Goal: Book appointment/travel/reservation

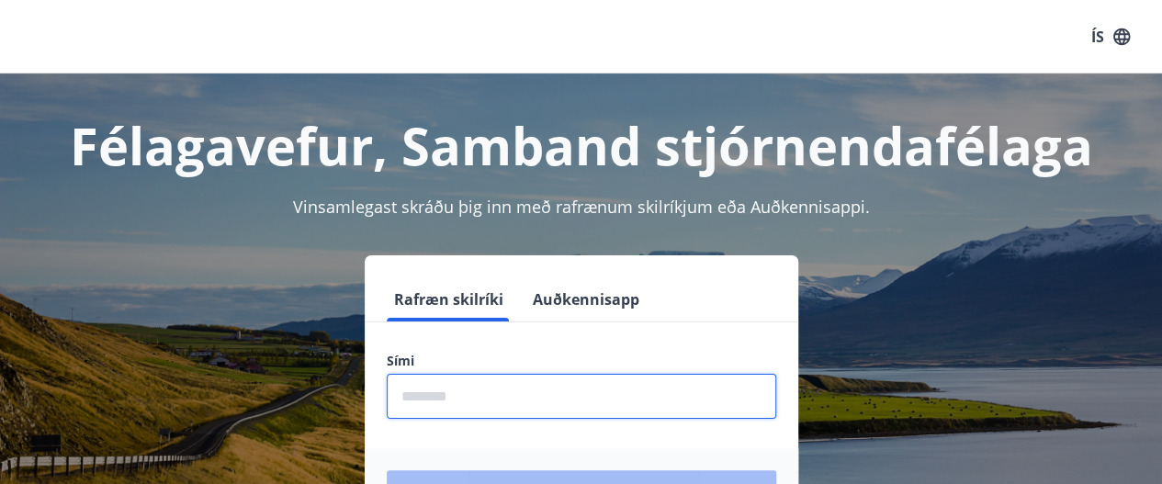
click at [562, 397] on input "phone" at bounding box center [581, 396] width 389 height 45
type input "********"
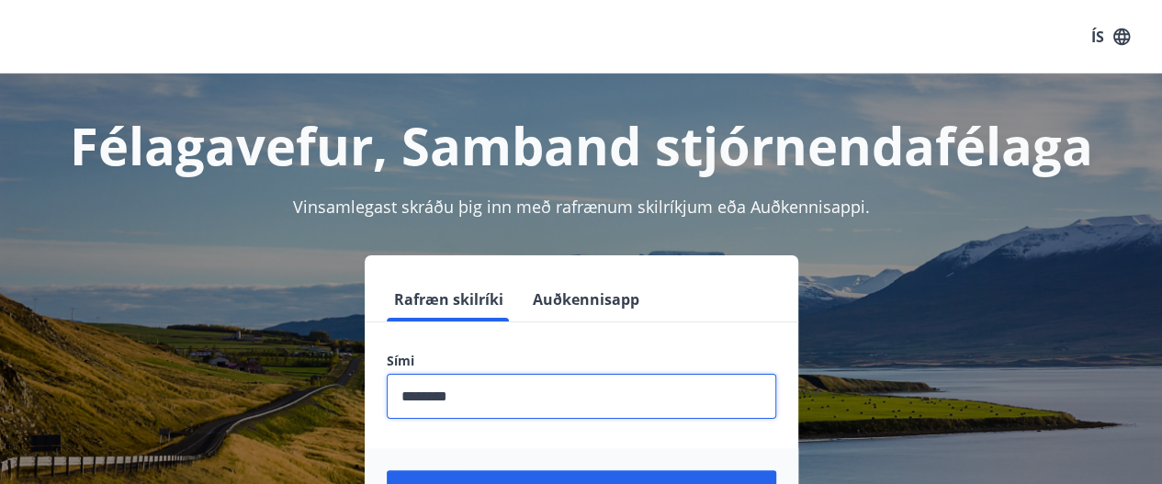
scroll to position [92, 0]
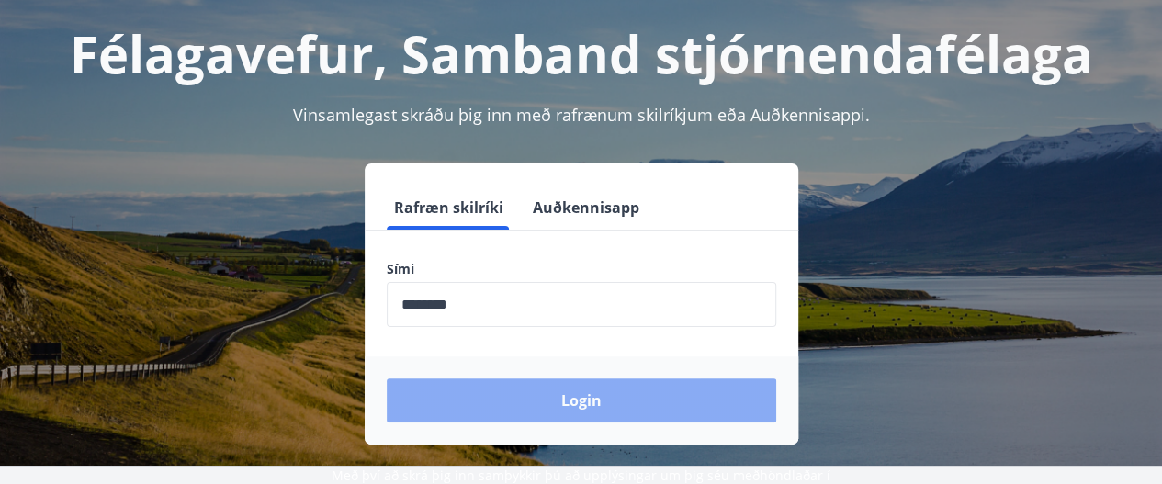
click at [558, 397] on button "Login" at bounding box center [581, 400] width 389 height 44
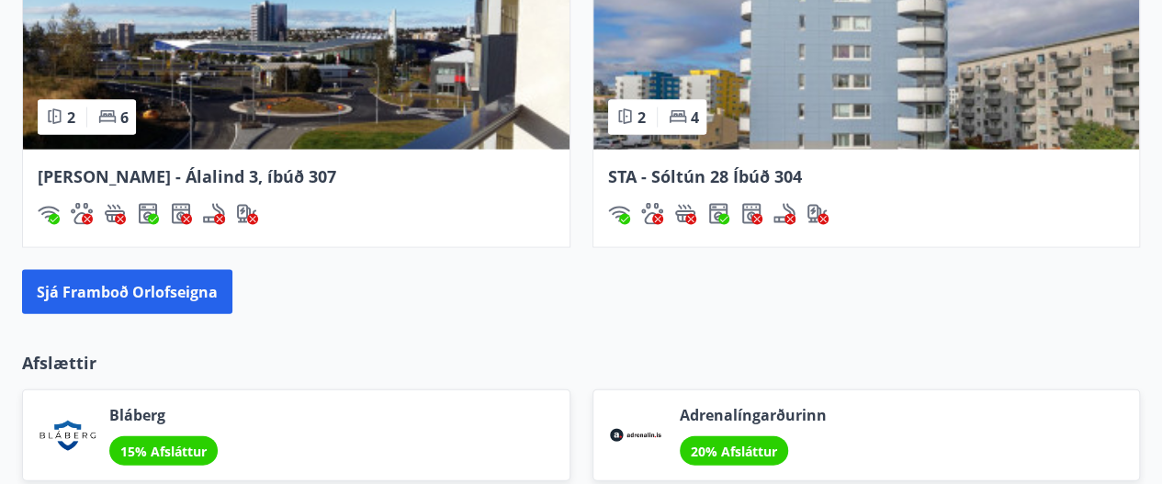
scroll to position [1928, 0]
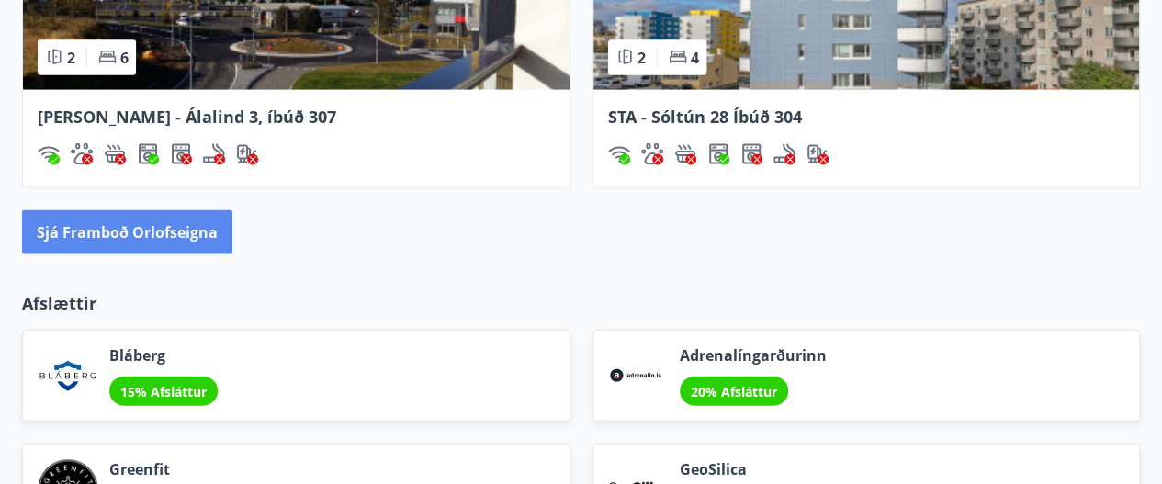
click at [100, 234] on button "Sjá framboð orlofseigna" at bounding box center [127, 232] width 210 height 44
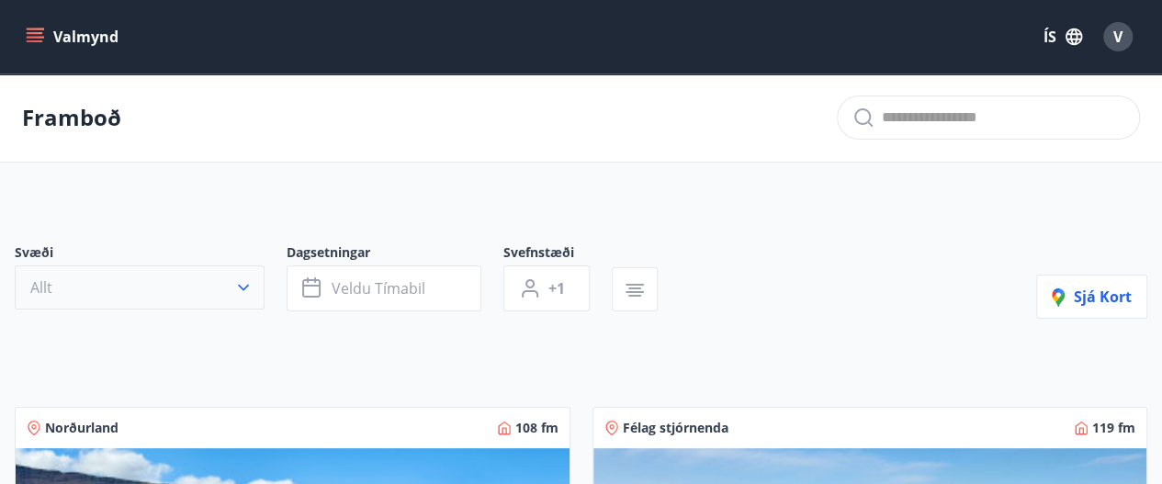
click at [213, 303] on button "Allt" at bounding box center [140, 287] width 250 height 44
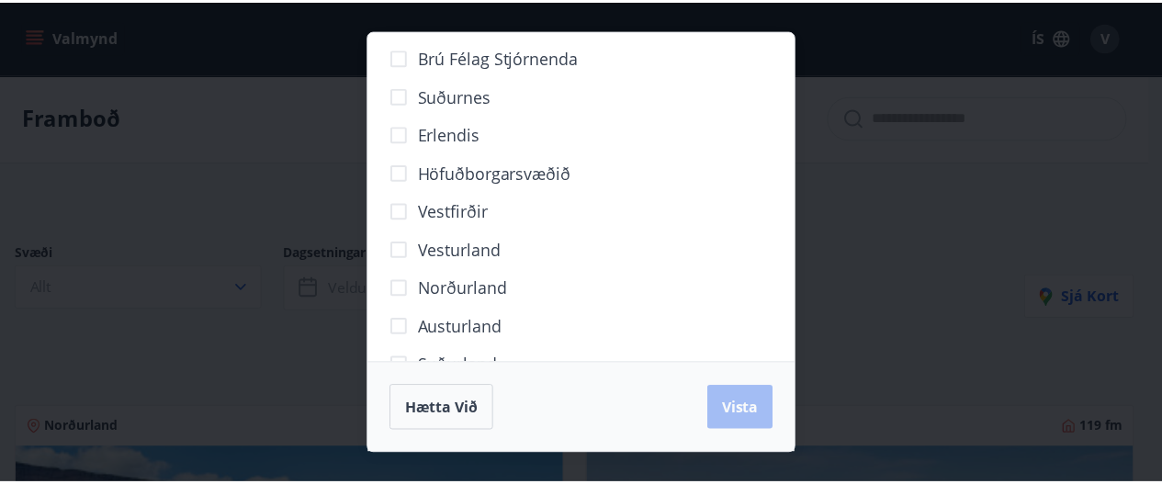
scroll to position [250, 0]
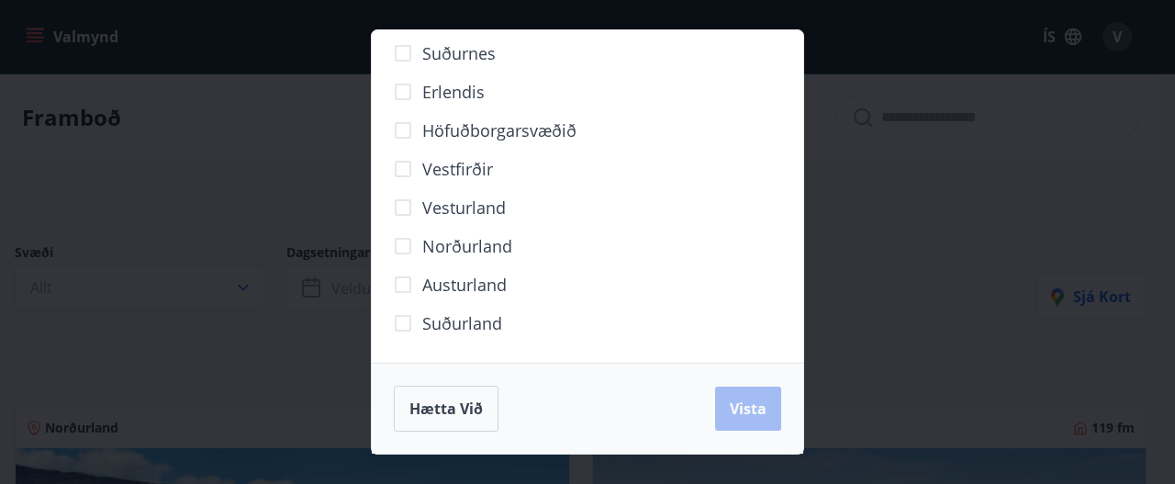
click at [474, 112] on label "Höfuðborgarsvæðið" at bounding box center [480, 130] width 193 height 39
click at [741, 415] on span "Vista" at bounding box center [748, 409] width 37 height 20
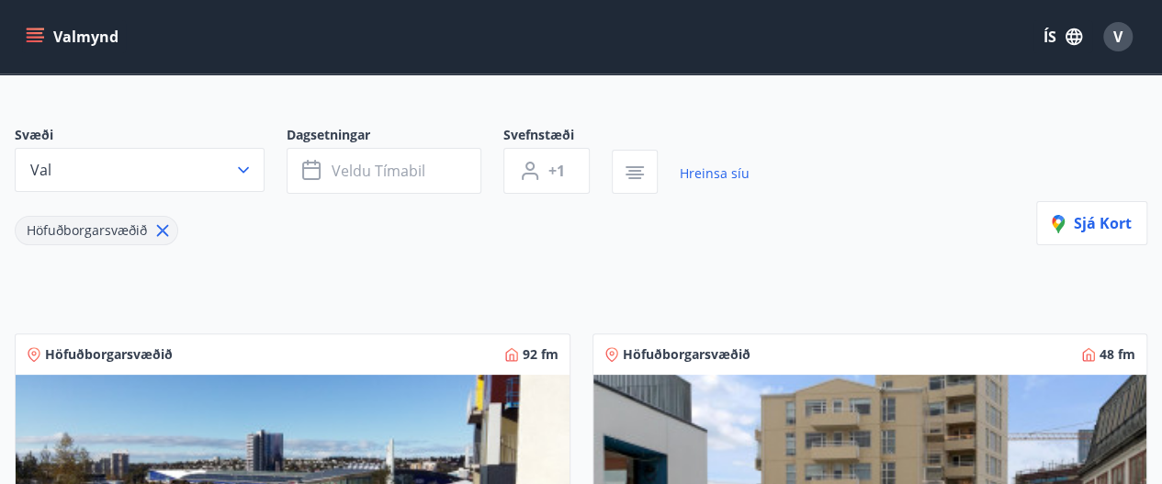
scroll to position [184, 0]
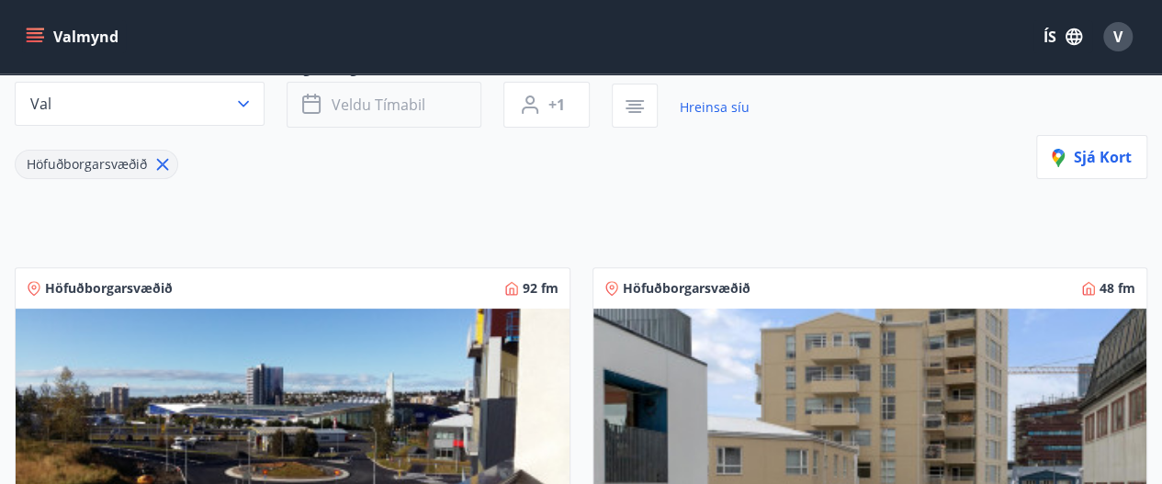
click at [412, 104] on span "Veldu tímabil" at bounding box center [379, 105] width 94 height 20
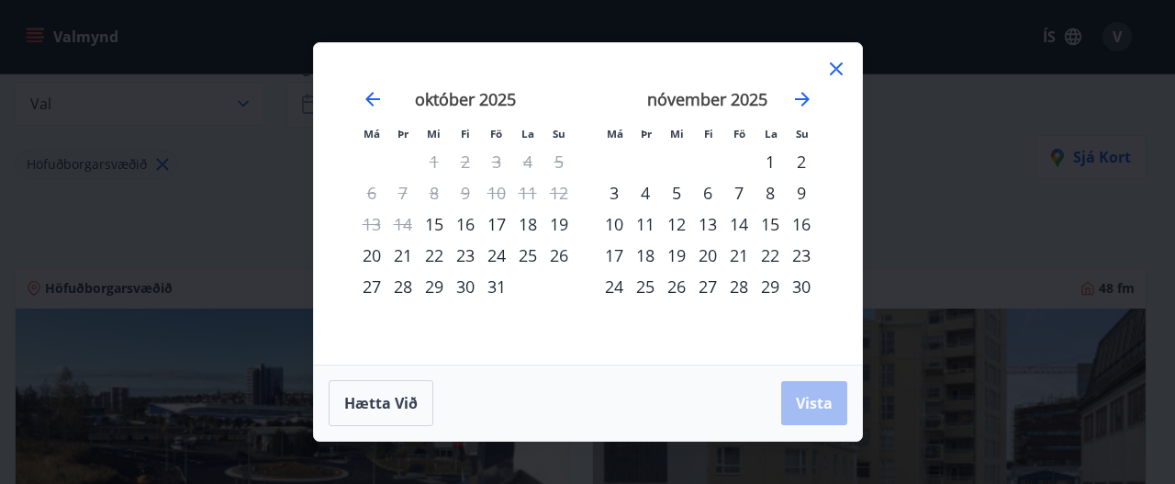
click at [705, 194] on div "6" at bounding box center [707, 192] width 31 height 31
click at [805, 194] on div "9" at bounding box center [801, 192] width 31 height 31
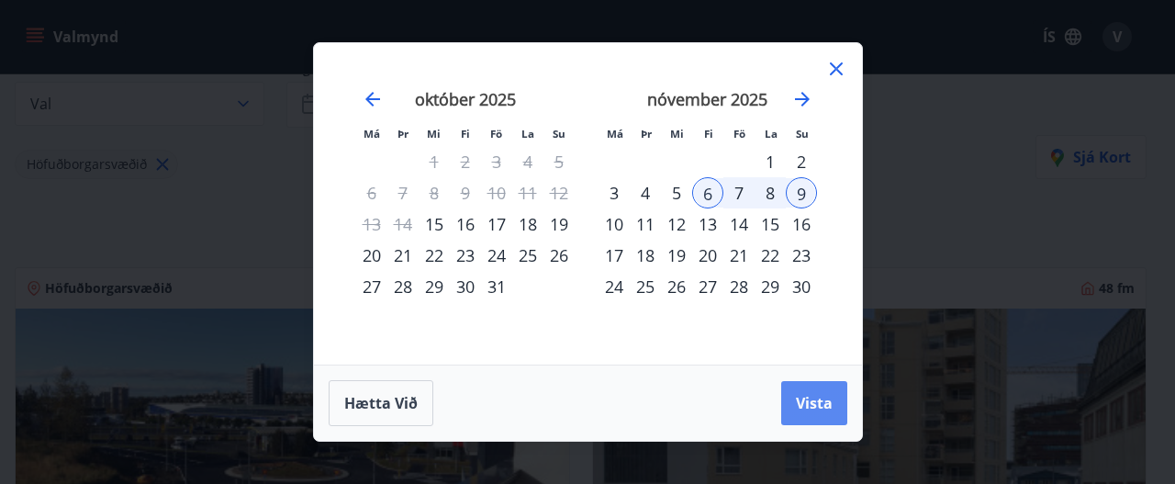
click at [813, 396] on span "Vista" at bounding box center [814, 403] width 37 height 20
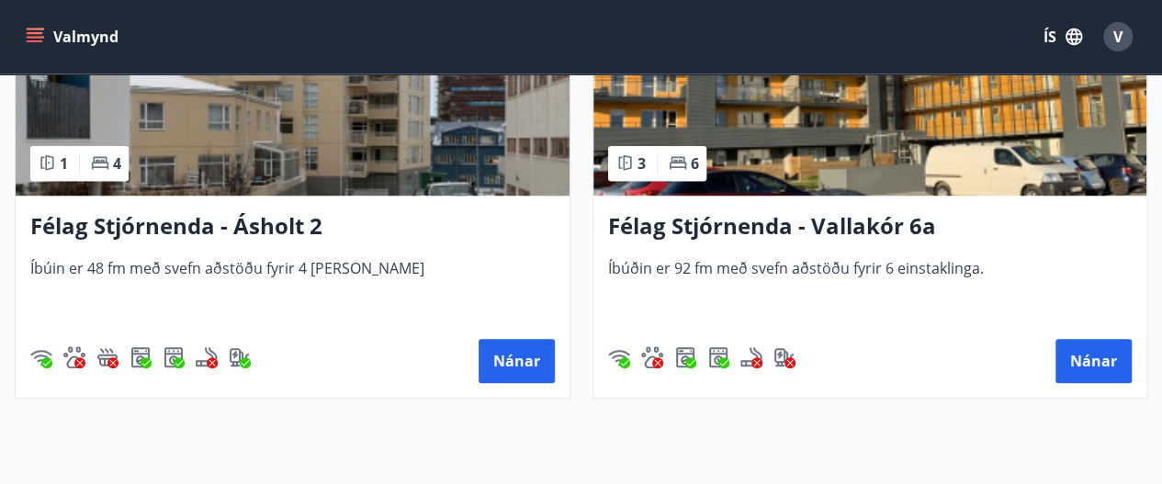
scroll to position [551, 0]
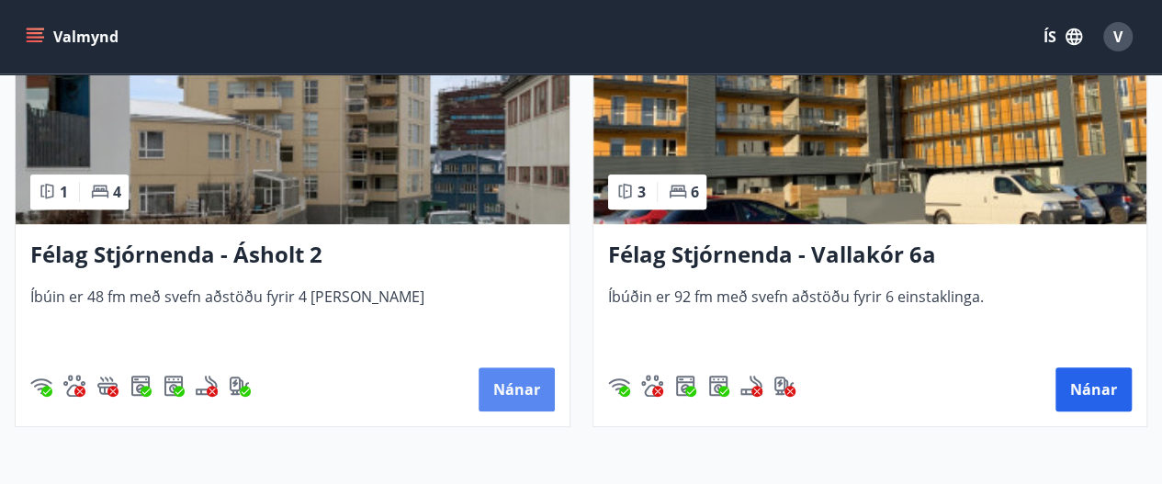
click at [523, 400] on button "Nánar" at bounding box center [516, 389] width 76 height 44
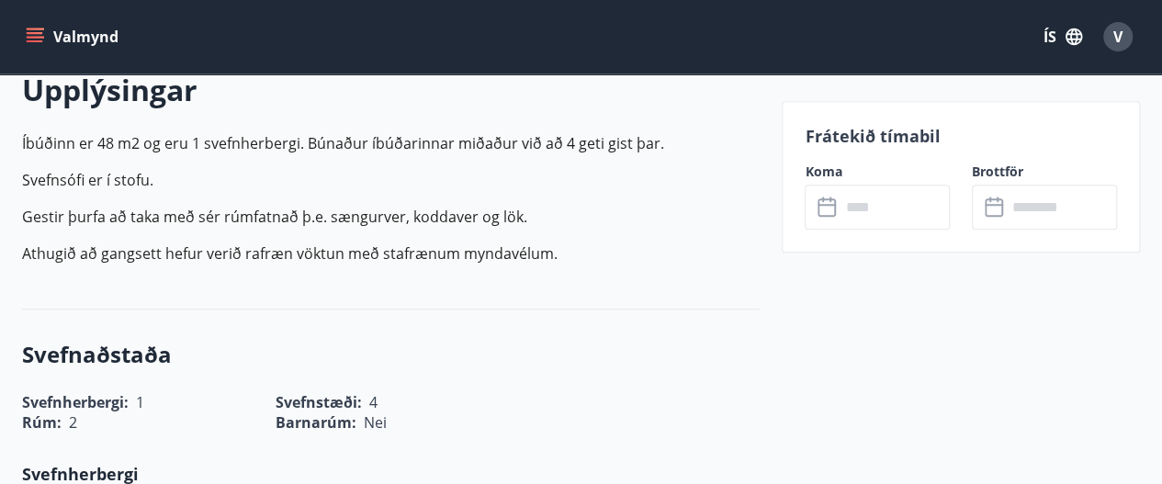
scroll to position [551, 0]
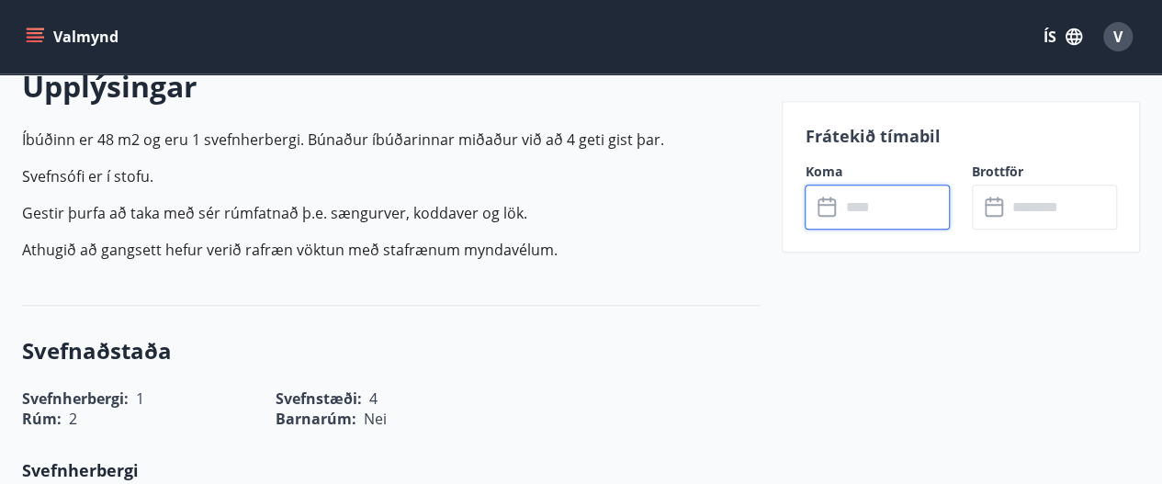
click at [841, 213] on input "text" at bounding box center [894, 207] width 110 height 45
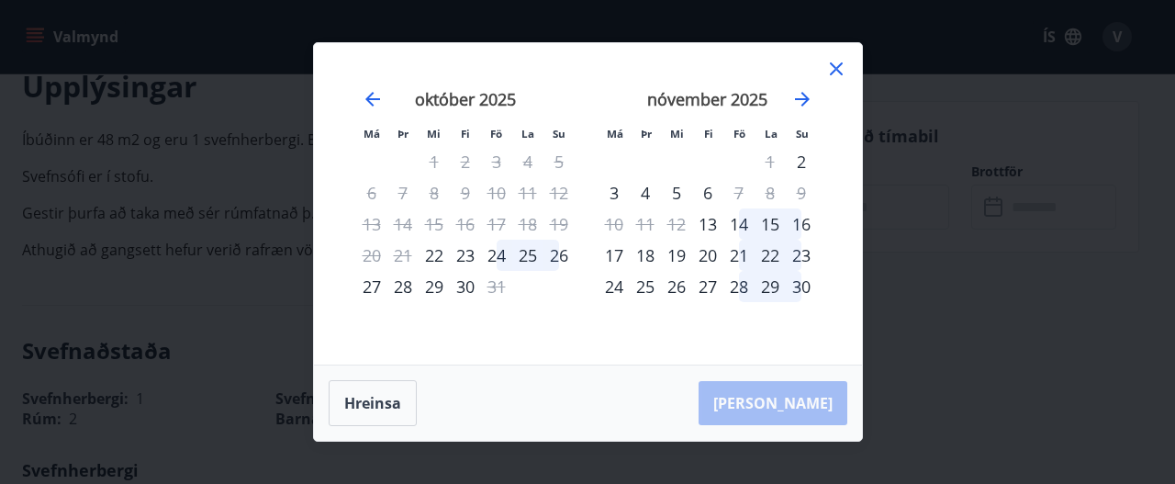
click at [827, 69] on icon at bounding box center [837, 69] width 22 height 22
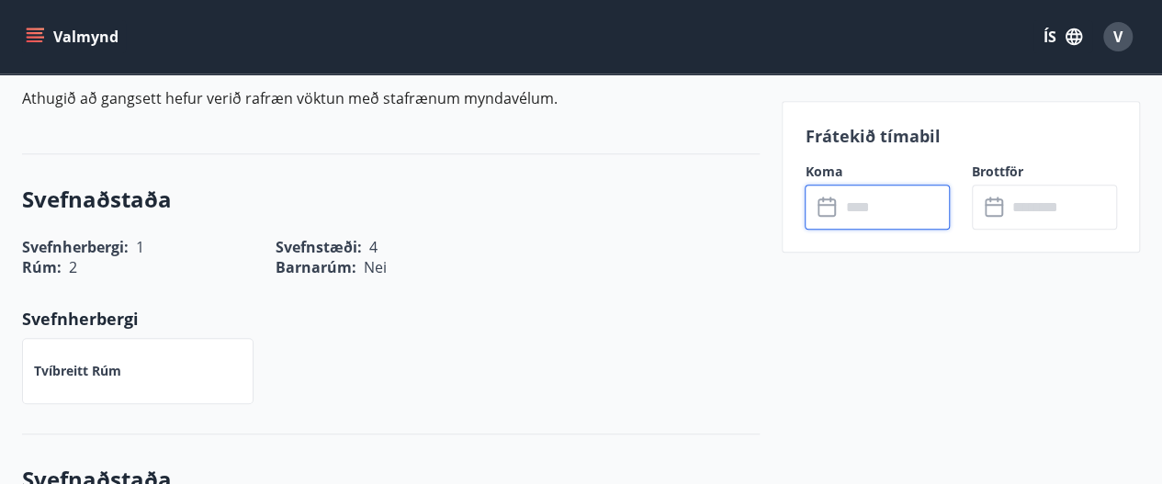
scroll to position [459, 0]
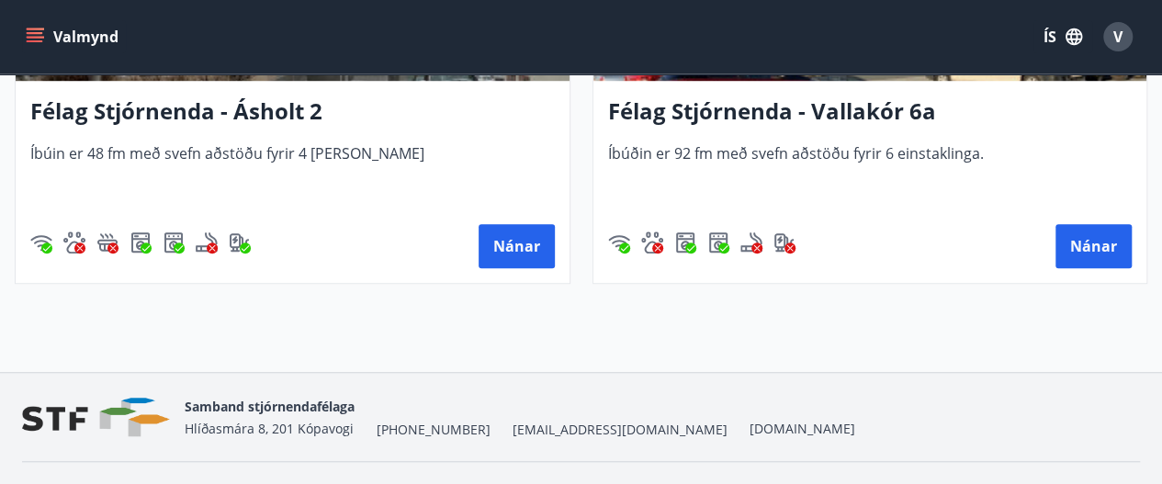
scroll to position [683, 0]
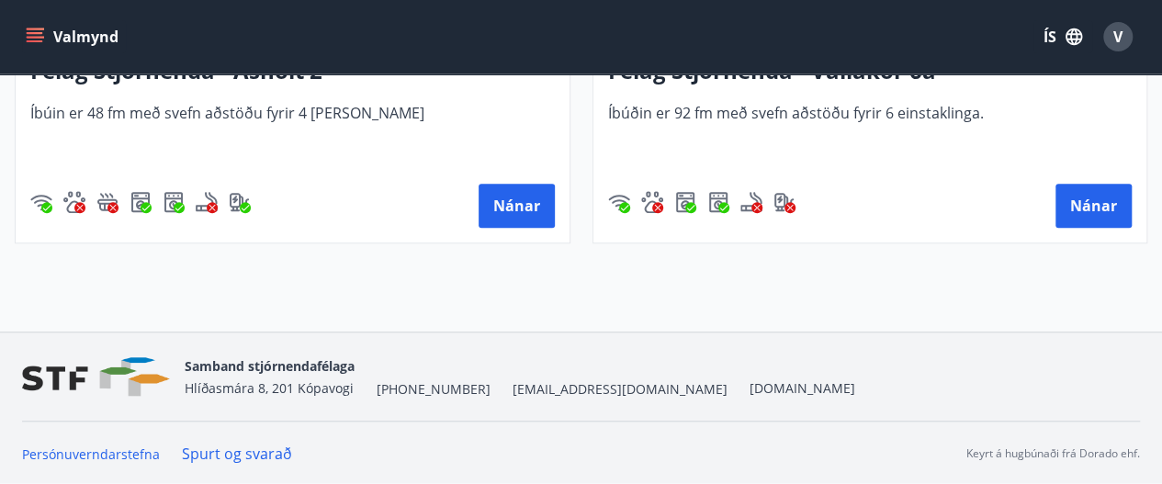
drag, startPoint x: 579, startPoint y: 216, endPoint x: 575, endPoint y: 201, distance: 15.4
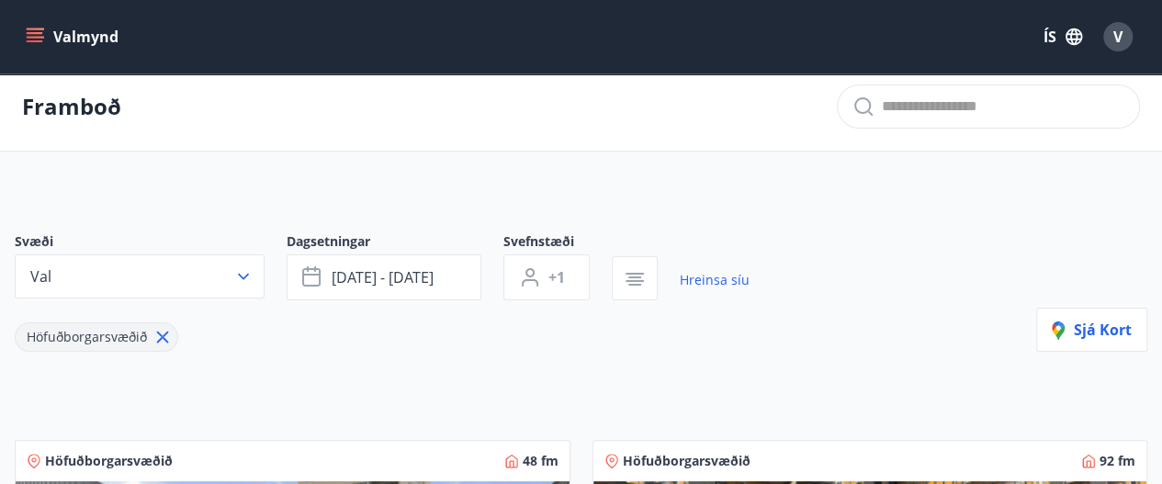
scroll to position [0, 0]
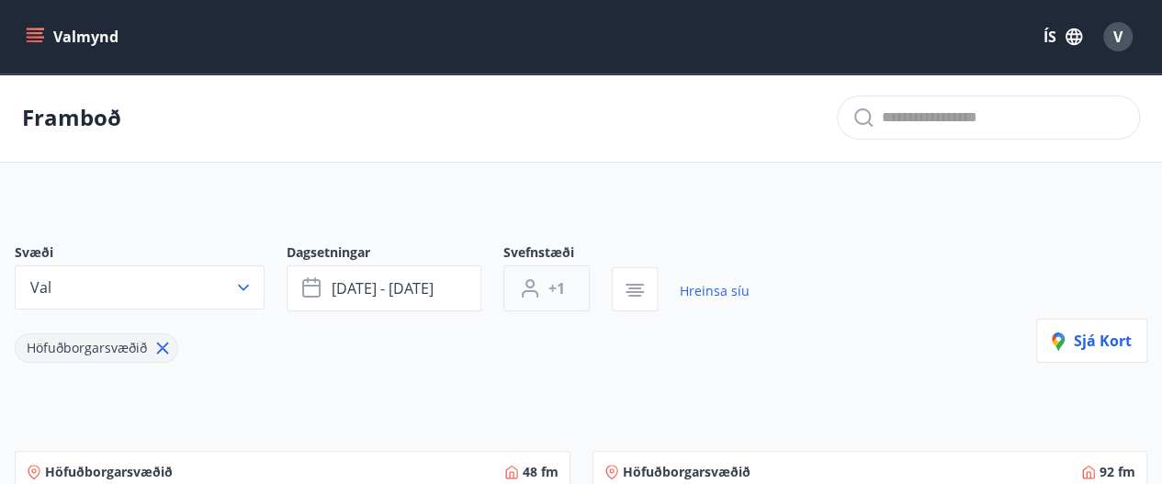
click at [557, 275] on button "+1" at bounding box center [546, 288] width 86 height 46
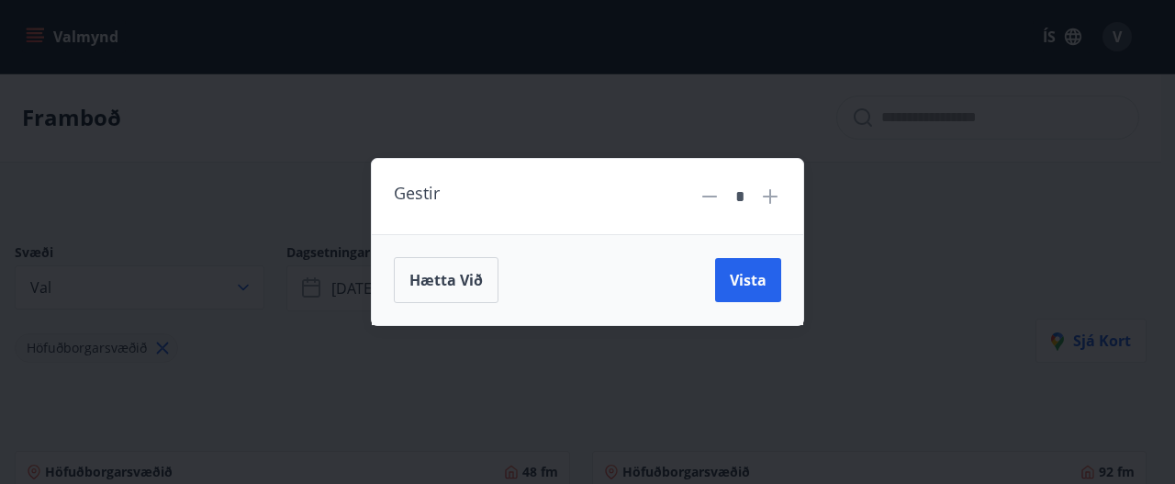
click at [765, 193] on icon at bounding box center [770, 196] width 22 height 22
click at [760, 267] on button "Vista" at bounding box center [748, 280] width 66 height 44
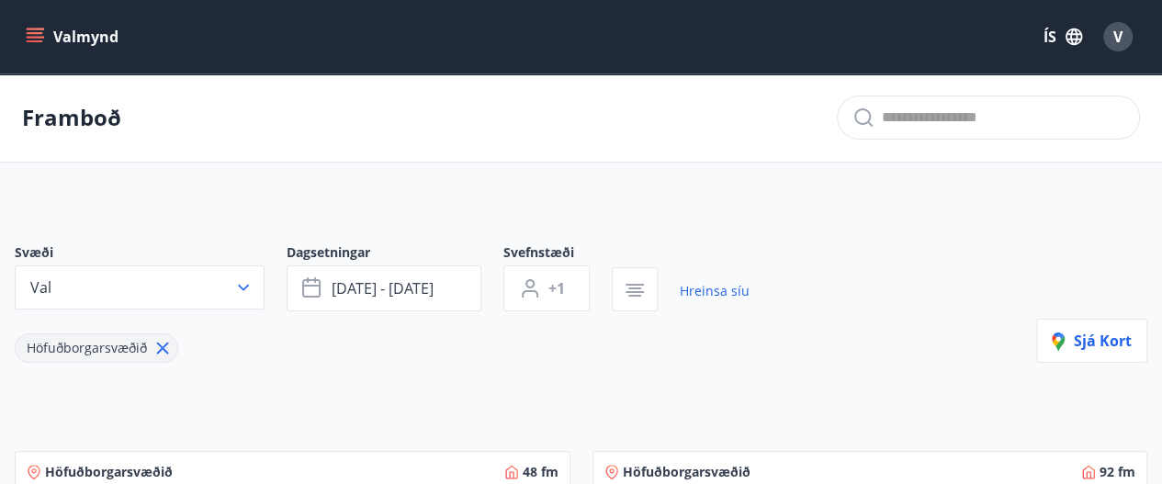
type input "*"
click at [77, 30] on button "Valmynd" at bounding box center [74, 36] width 104 height 33
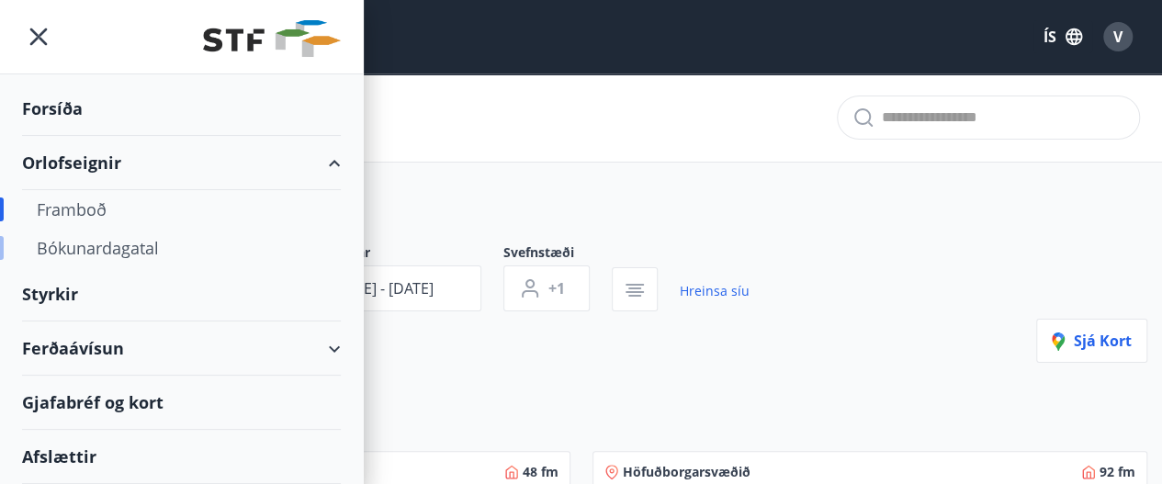
click at [88, 243] on div "Bókunardagatal" at bounding box center [181, 248] width 289 height 39
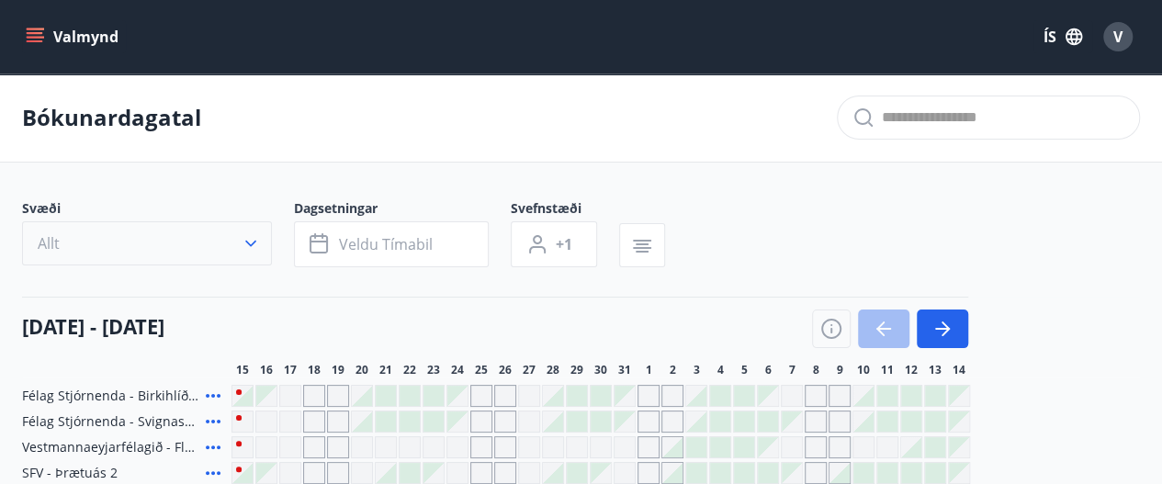
click at [227, 227] on button "Allt" at bounding box center [147, 243] width 250 height 44
click at [231, 240] on div "VFV (Verkstjórafélag Vestmannaeyja) SFV (Stjórnendafélag Vestfjarða) STA (Stjór…" at bounding box center [581, 242] width 1162 height 484
click at [255, 242] on div "VFV (Verkstjórafélag Vestmannaeyja) SFV (Stjórnendafélag Vestfjarða) STA (Stjór…" at bounding box center [581, 242] width 1162 height 484
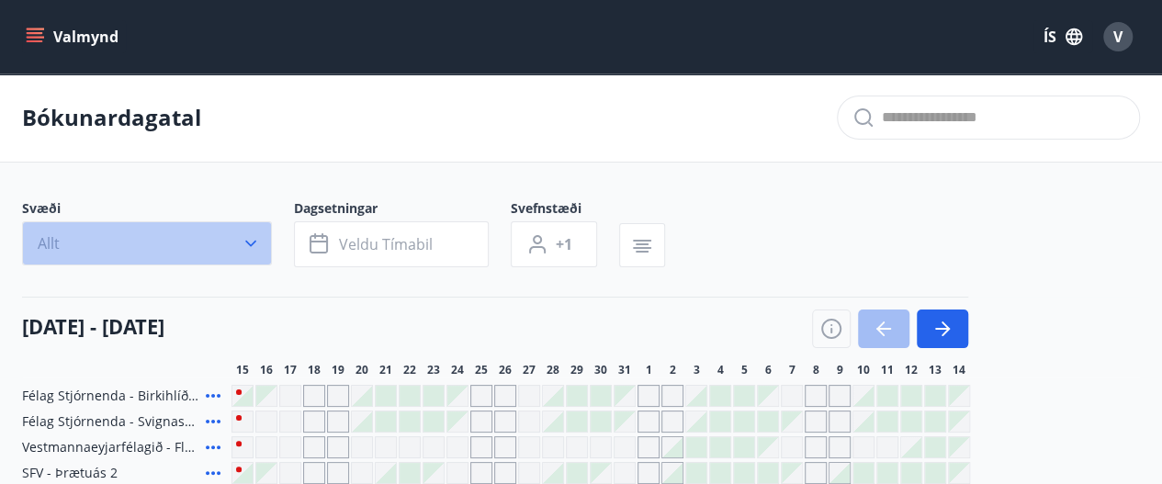
click at [253, 236] on icon "button" at bounding box center [251, 243] width 18 height 18
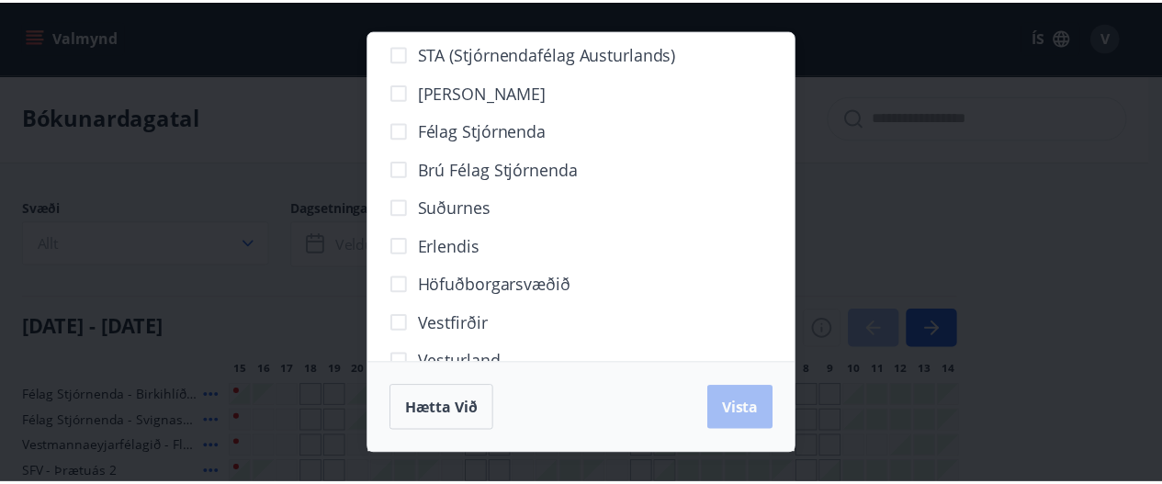
scroll to position [184, 0]
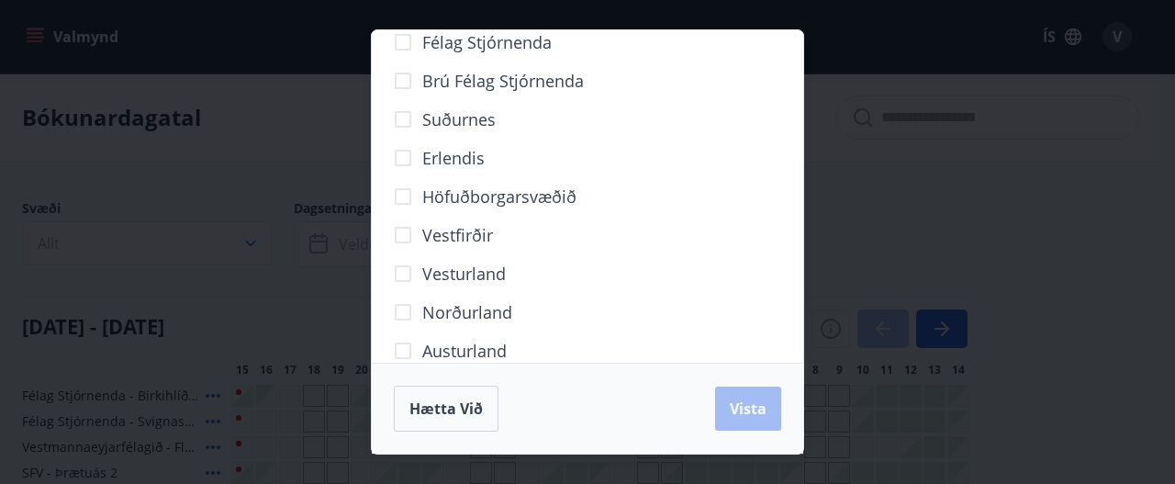
click at [433, 195] on span "Höfuðborgarsvæðið" at bounding box center [499, 197] width 154 height 24
click at [764, 420] on button "Vista" at bounding box center [748, 409] width 66 height 44
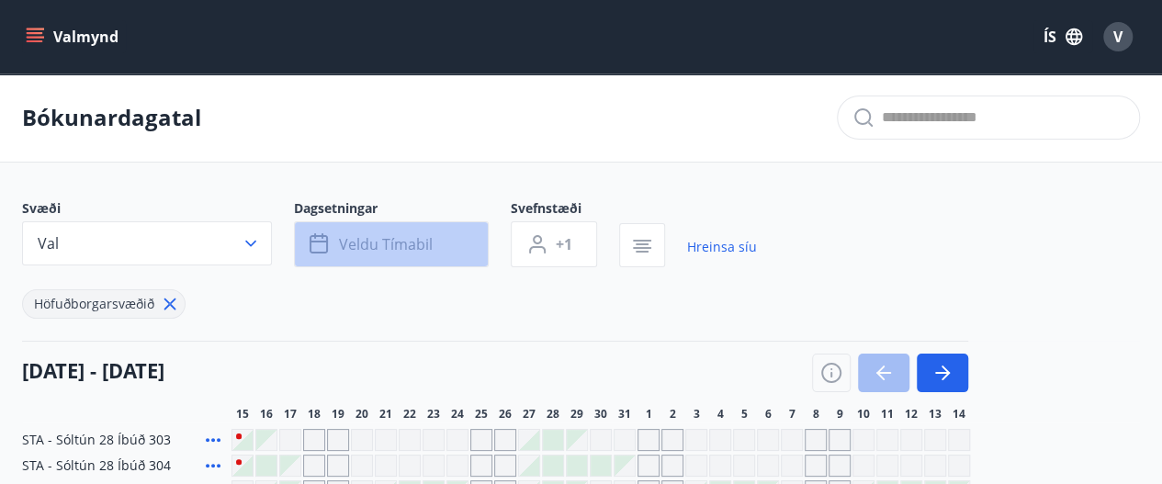
click at [366, 238] on span "Veldu tímabil" at bounding box center [386, 244] width 94 height 20
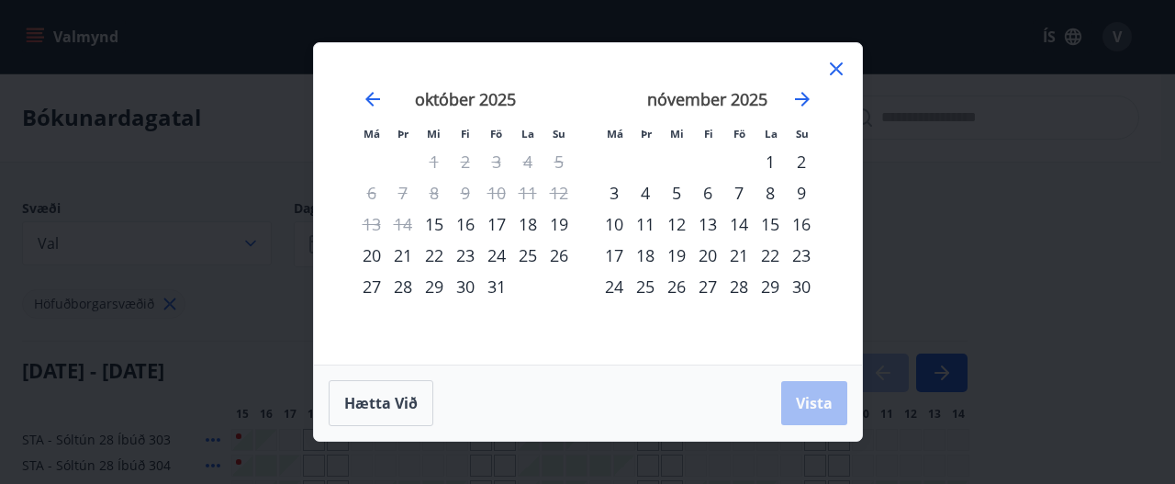
click at [711, 189] on div "6" at bounding box center [707, 192] width 31 height 31
click at [804, 185] on div "9" at bounding box center [801, 192] width 31 height 31
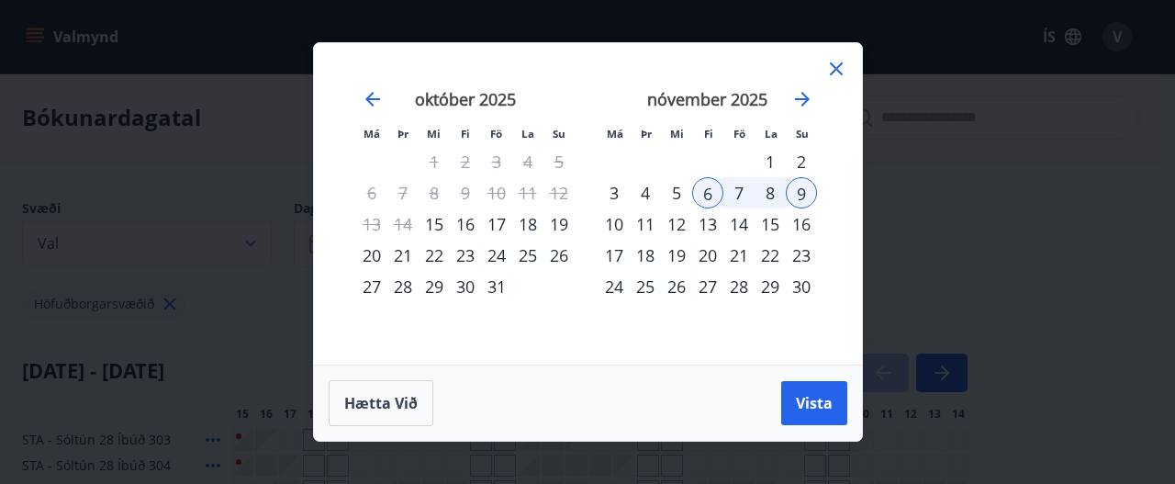
click at [815, 393] on span "Vista" at bounding box center [814, 403] width 37 height 20
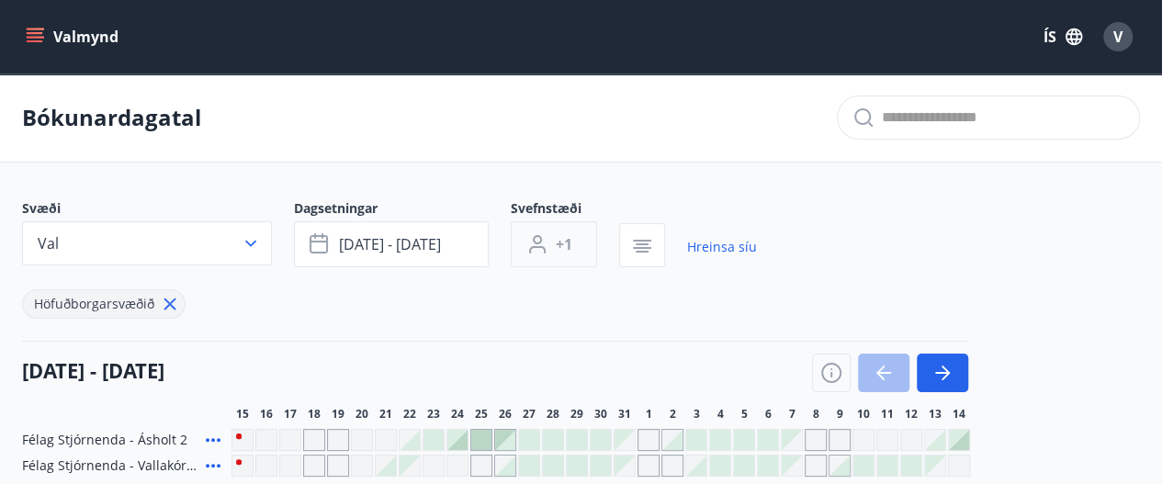
click at [577, 238] on button "+1" at bounding box center [554, 244] width 86 height 46
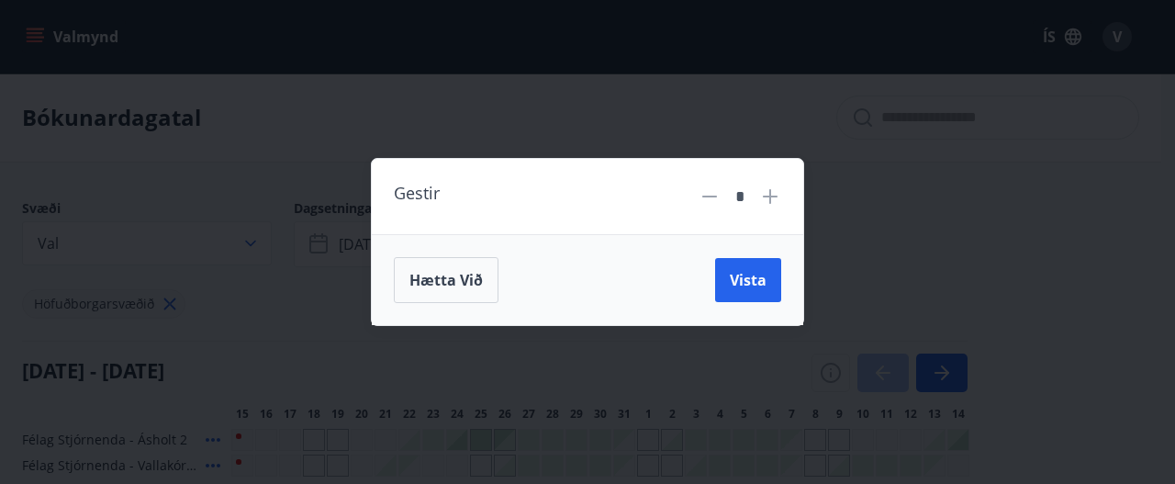
click at [775, 197] on icon at bounding box center [770, 196] width 15 height 15
type input "*"
click at [751, 276] on span "Vista" at bounding box center [748, 280] width 37 height 20
